Goal: Check status

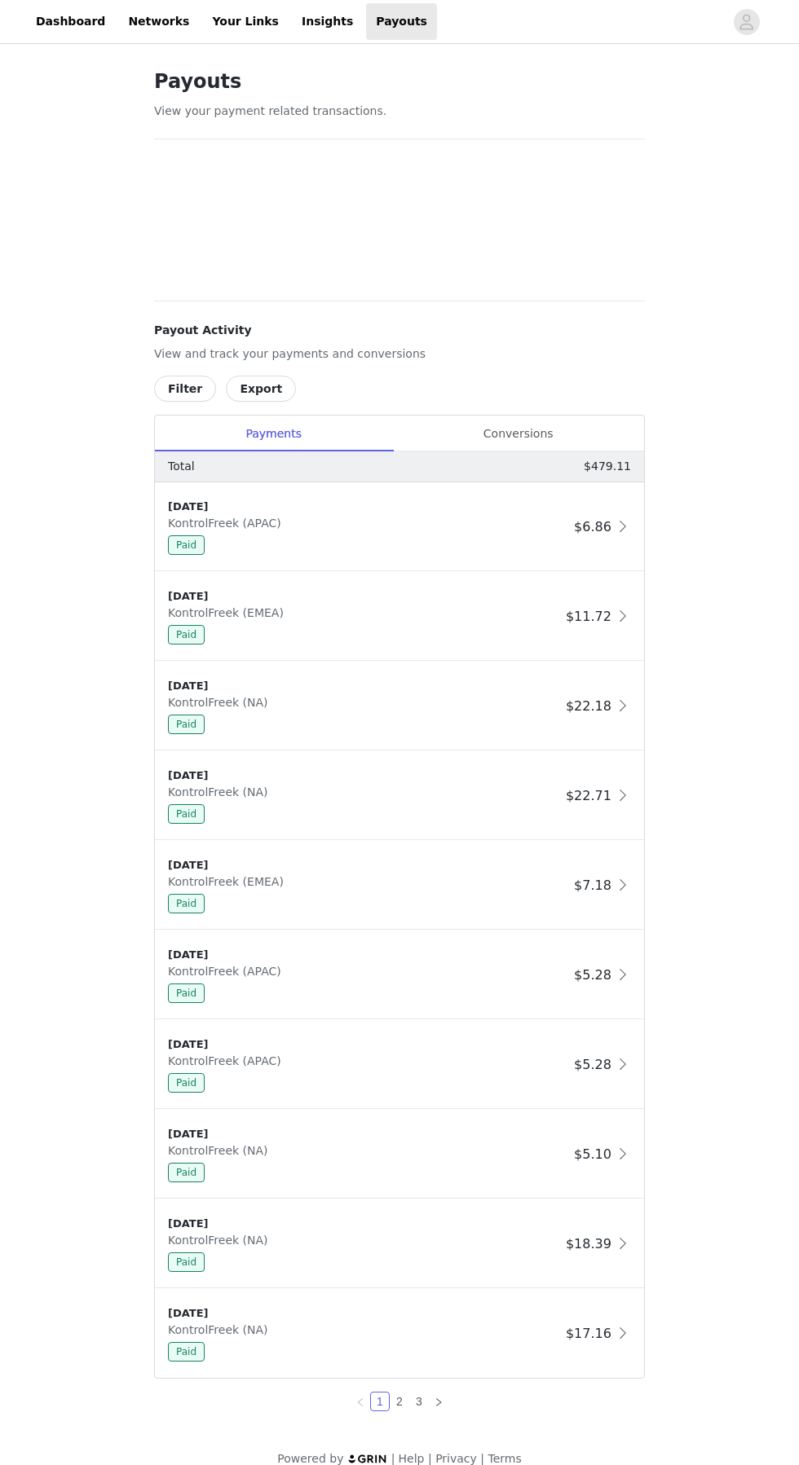
scroll to position [20, 0]
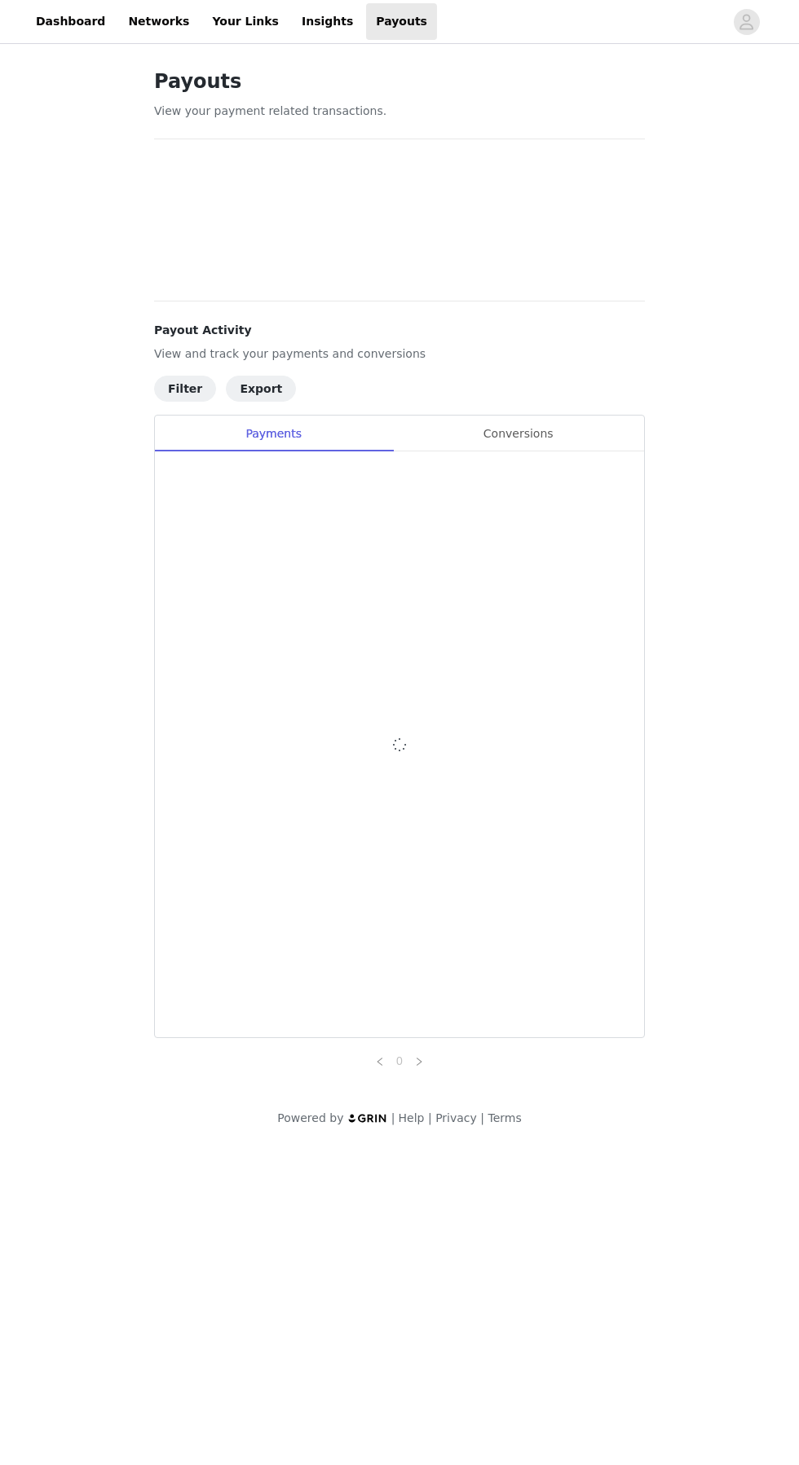
scroll to position [20, 0]
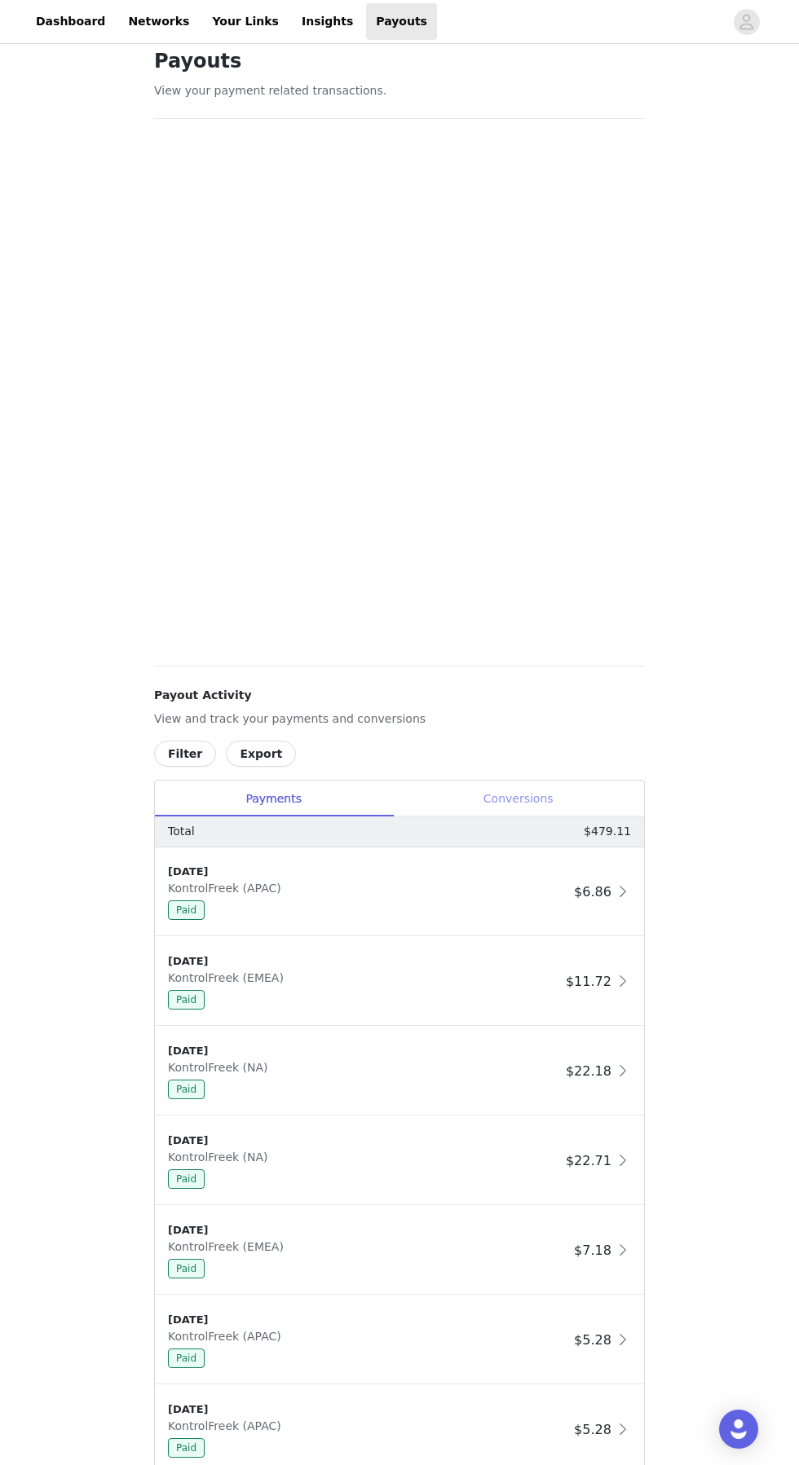
click at [565, 790] on div "Conversions" at bounding box center [518, 799] width 252 height 37
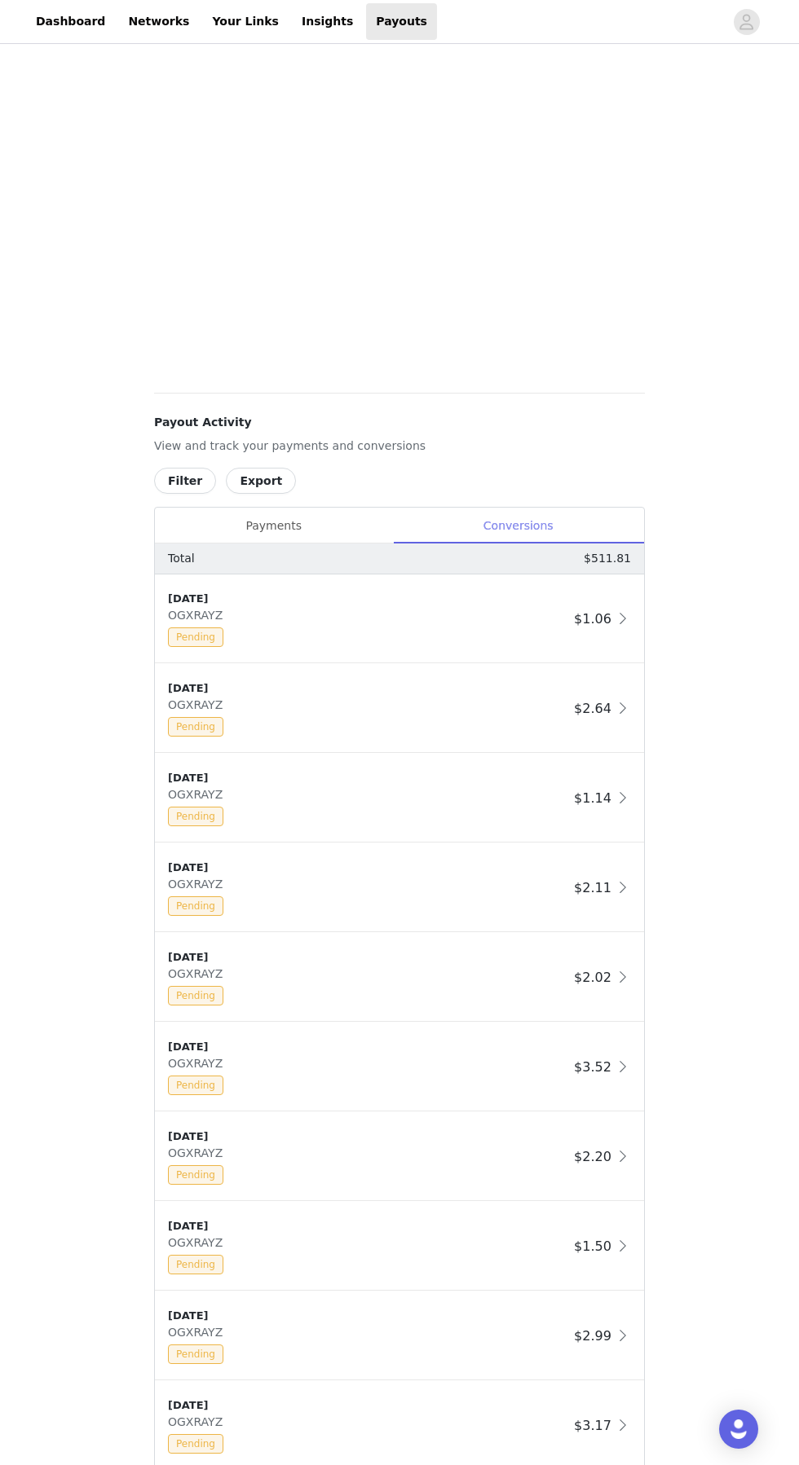
scroll to position [297, 0]
